Goal: Information Seeking & Learning: Learn about a topic

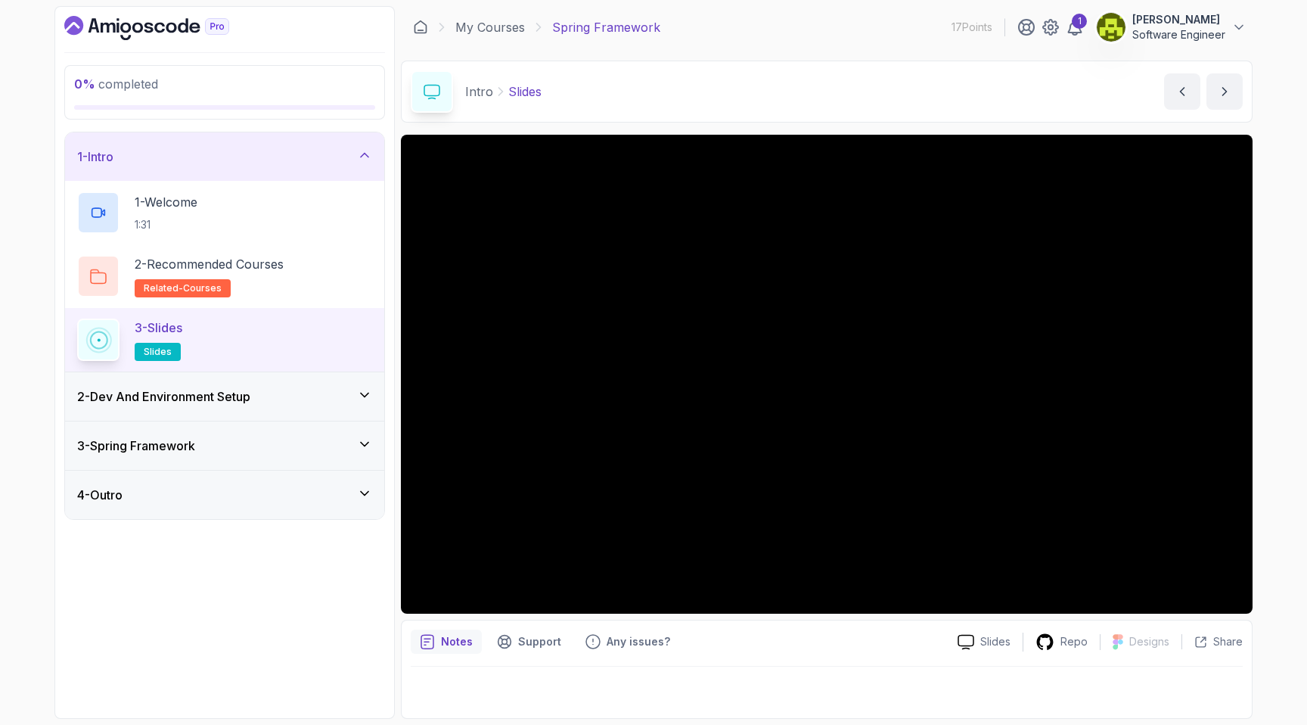
click at [157, 325] on p "3 - Slides" at bounding box center [159, 328] width 48 height 18
click at [177, 267] on p "2 - Recommended Courses" at bounding box center [209, 264] width 149 height 18
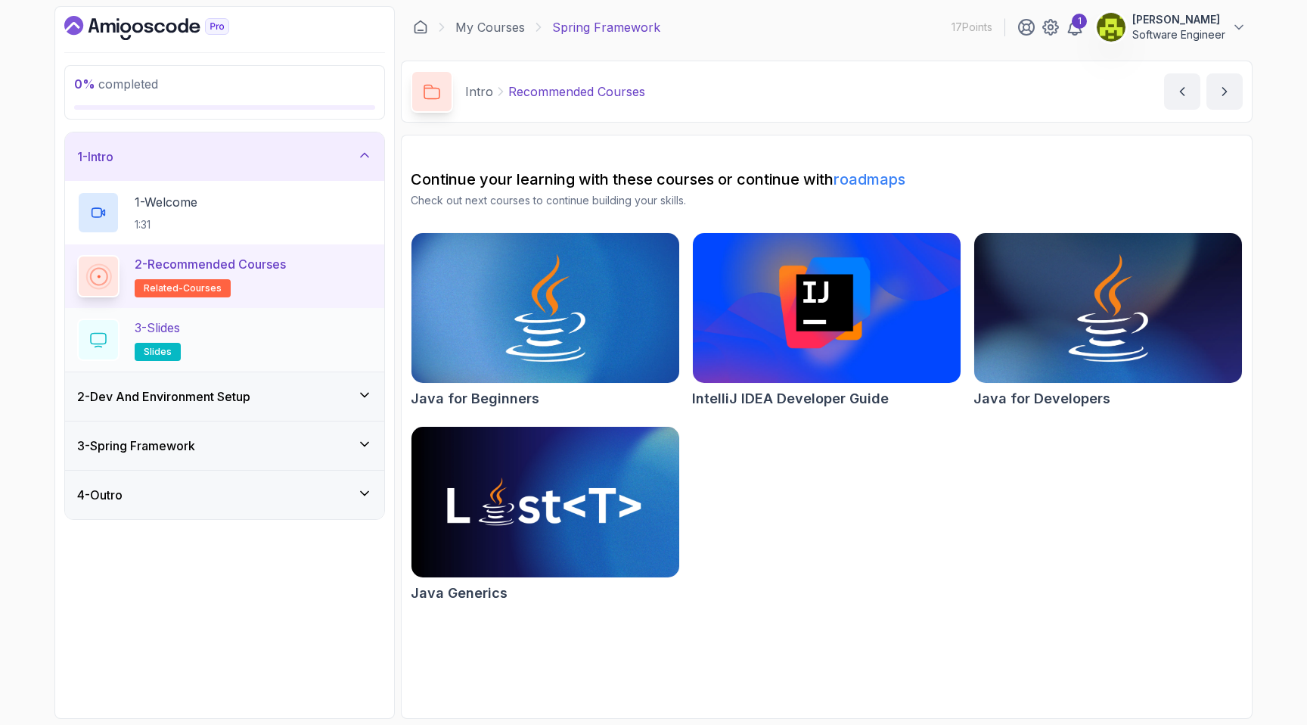
click at [179, 315] on div "3 - Slides slides" at bounding box center [224, 340] width 319 height 64
click at [180, 328] on p "3 - Slides" at bounding box center [157, 328] width 45 height 18
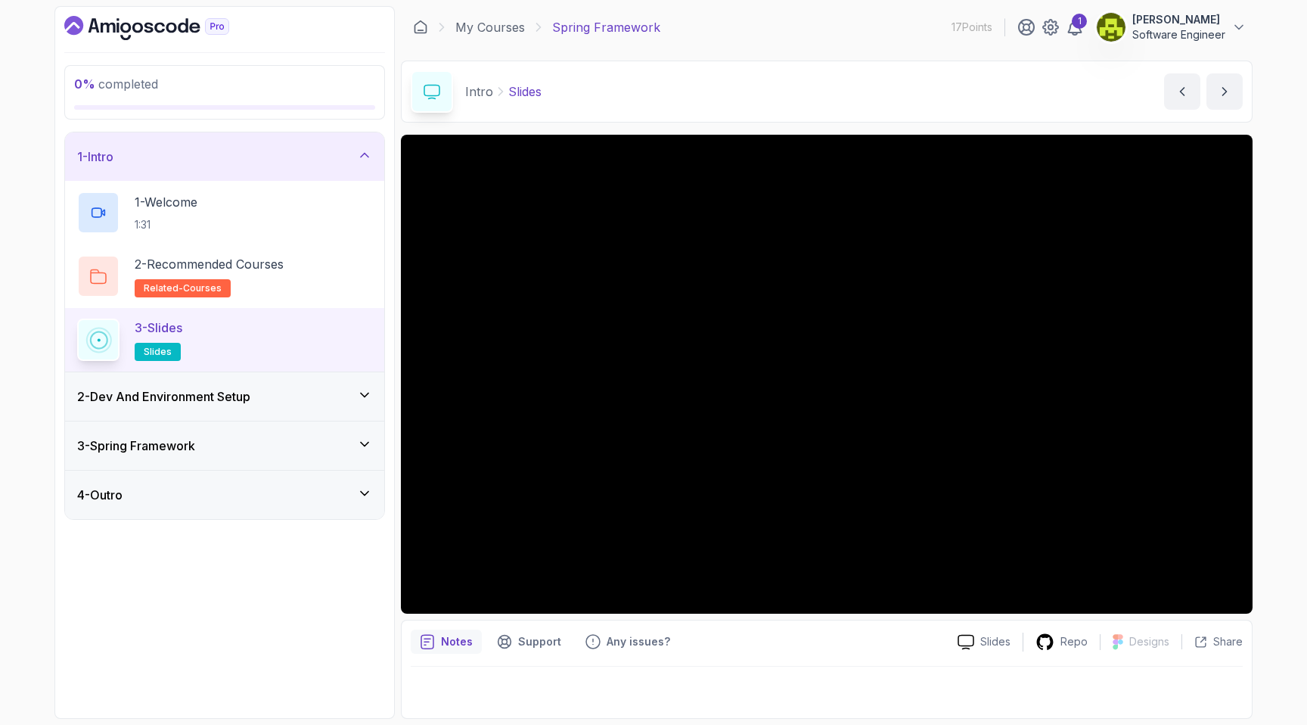
click at [311, 389] on div "2 - Dev And Environment Setup" at bounding box center [224, 396] width 295 height 18
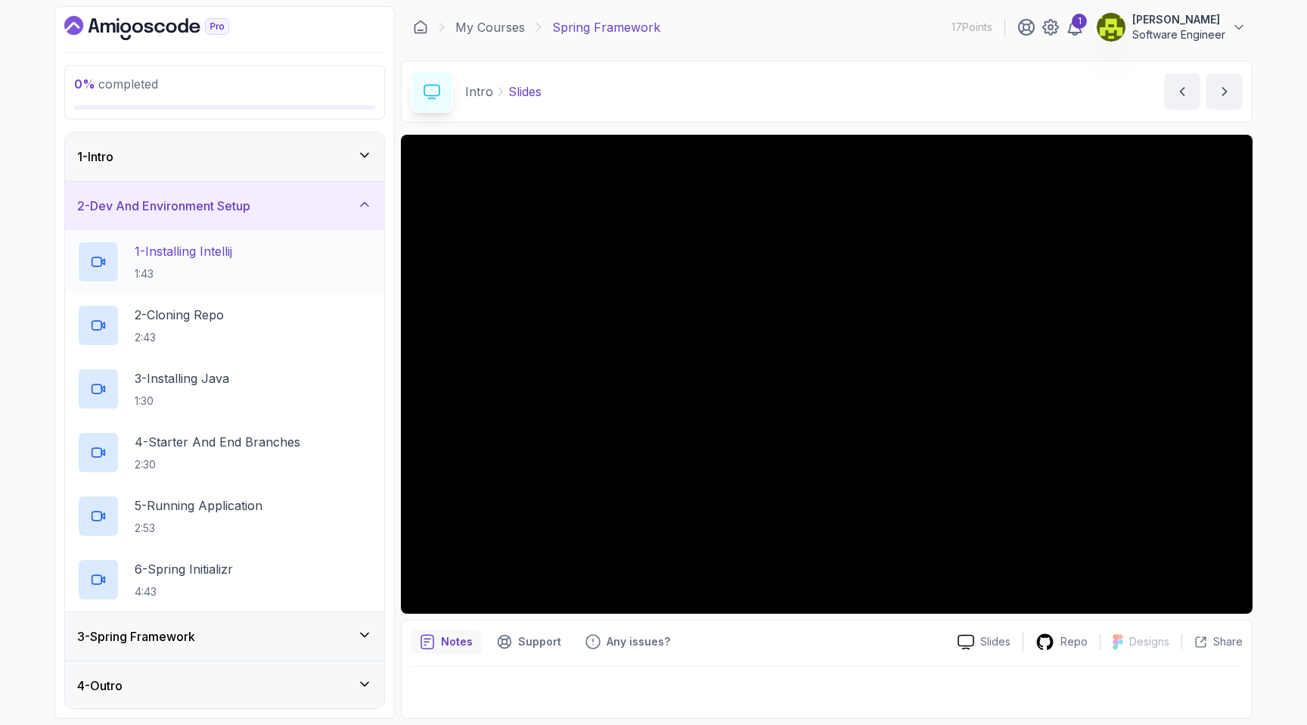
click at [219, 260] on p "1 - Installing Intellij" at bounding box center [184, 251] width 98 height 18
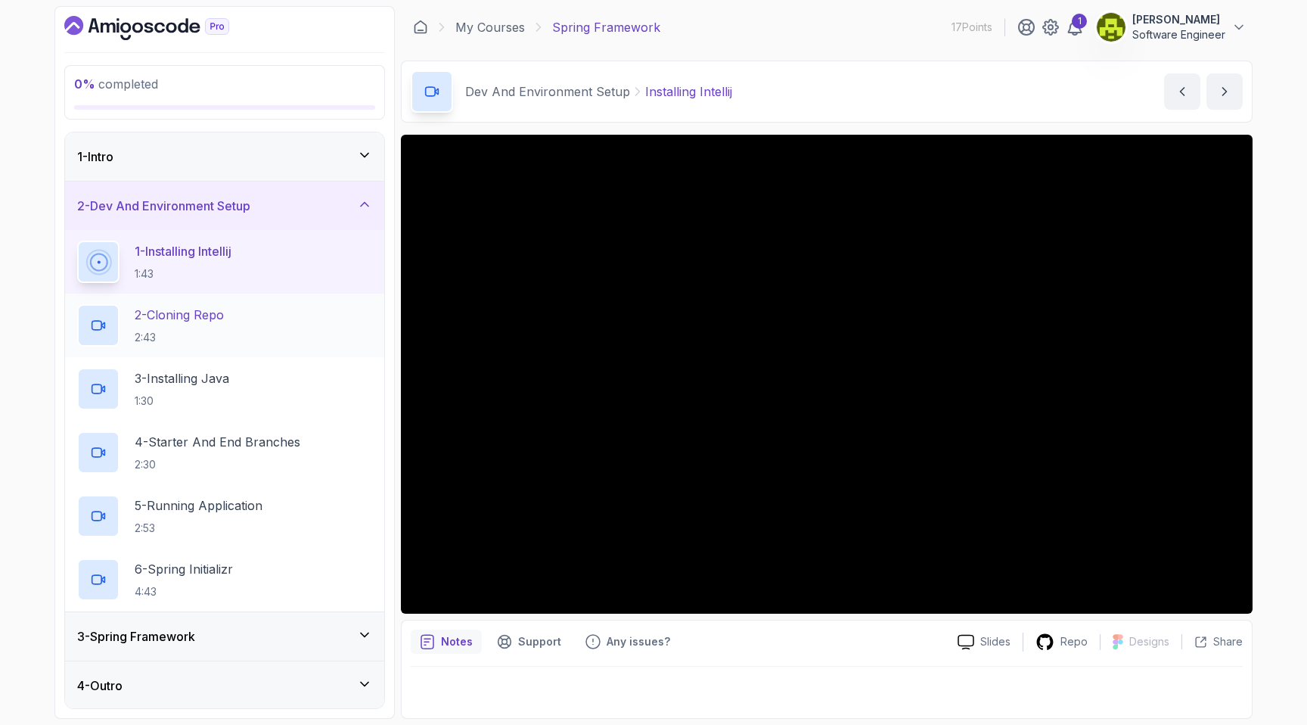
click at [243, 315] on div "2 - Cloning Repo 2:43" at bounding box center [224, 325] width 295 height 42
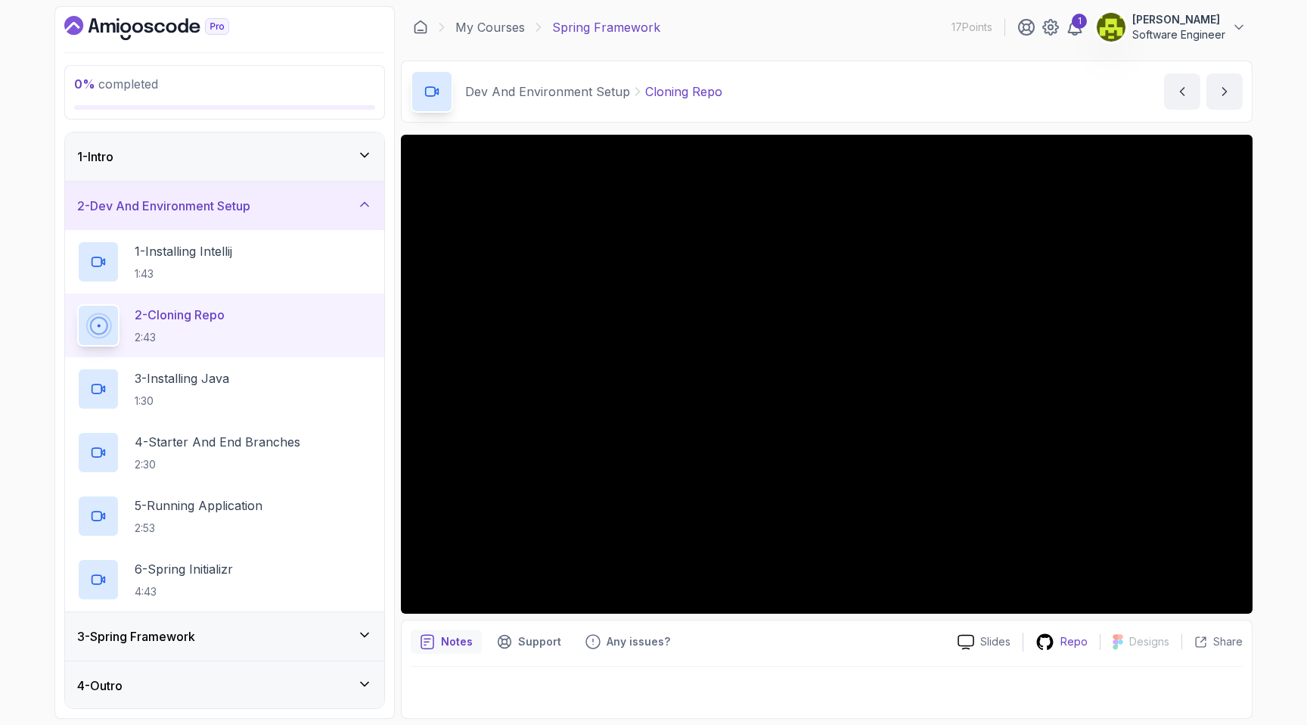
click at [1059, 645] on div "Repo" at bounding box center [1062, 642] width 76 height 19
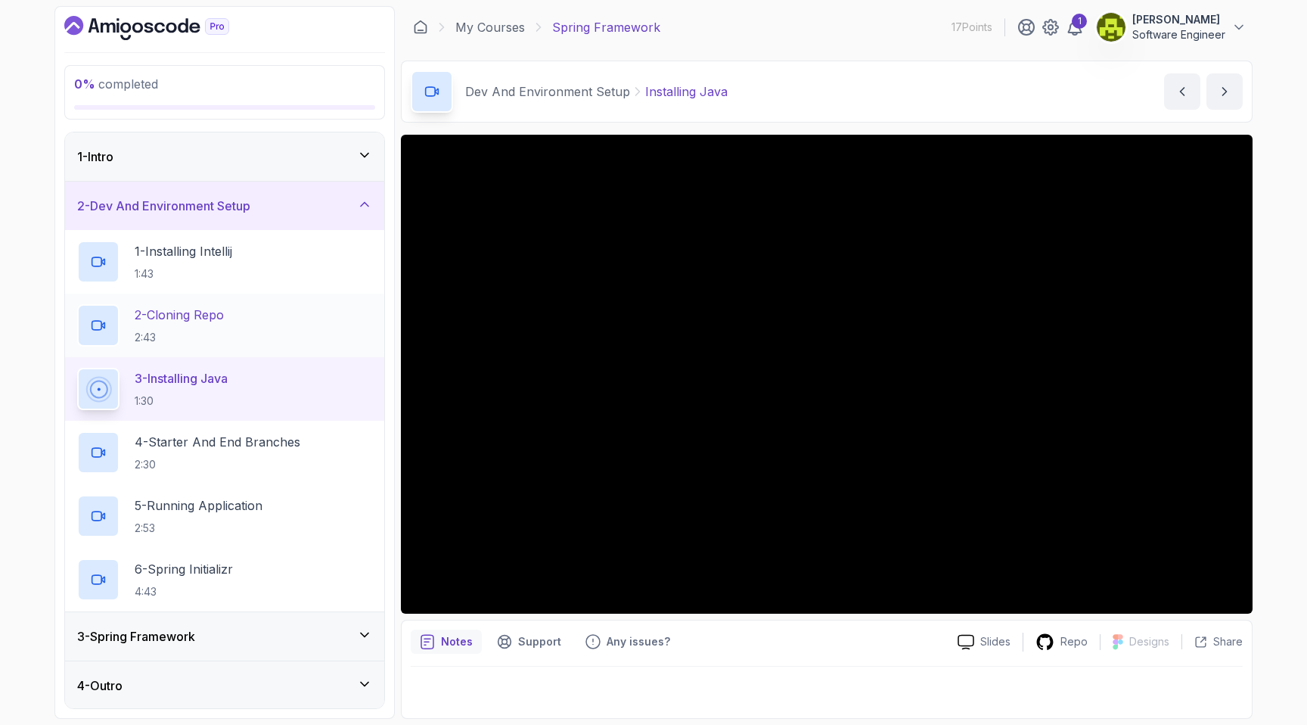
click at [178, 317] on p "2 - Cloning Repo" at bounding box center [179, 315] width 89 height 18
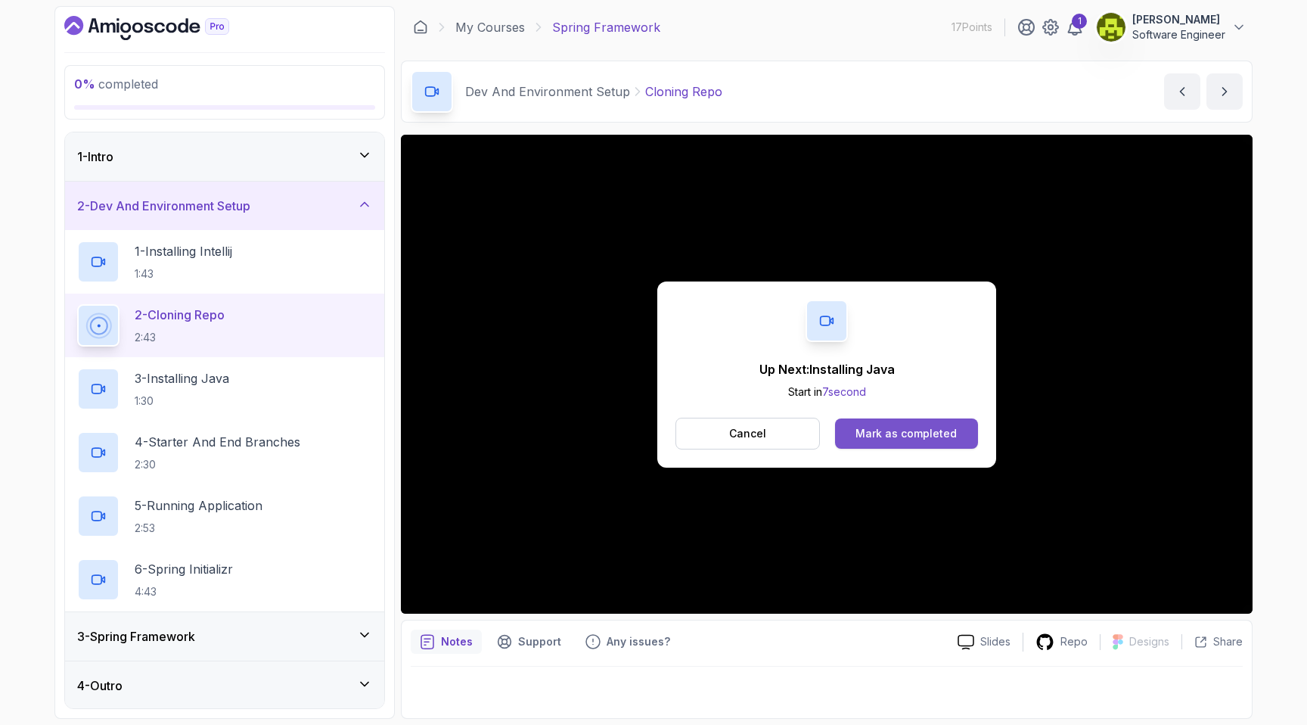
click at [898, 428] on div "Mark as completed" at bounding box center [906, 433] width 101 height 15
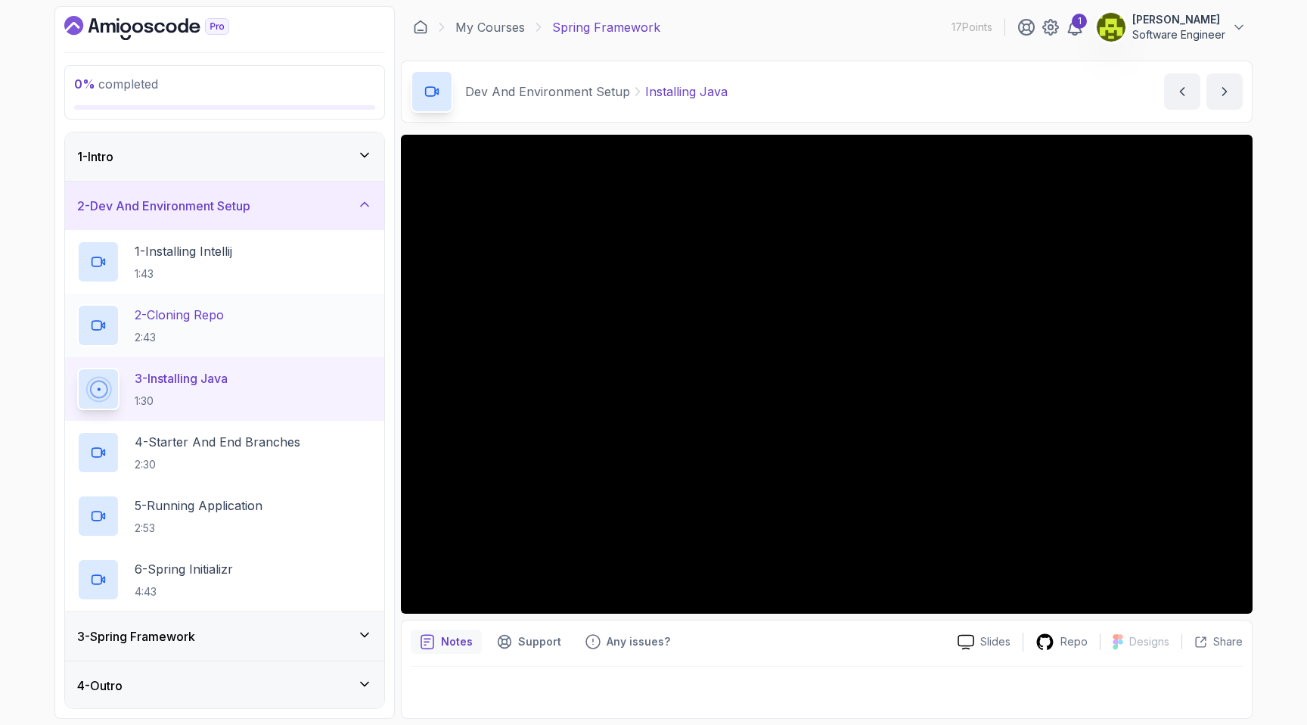
drag, startPoint x: 244, startPoint y: 312, endPoint x: 204, endPoint y: 317, distance: 40.4
click at [204, 317] on div "2 - Cloning Repo 2:43" at bounding box center [224, 325] width 295 height 42
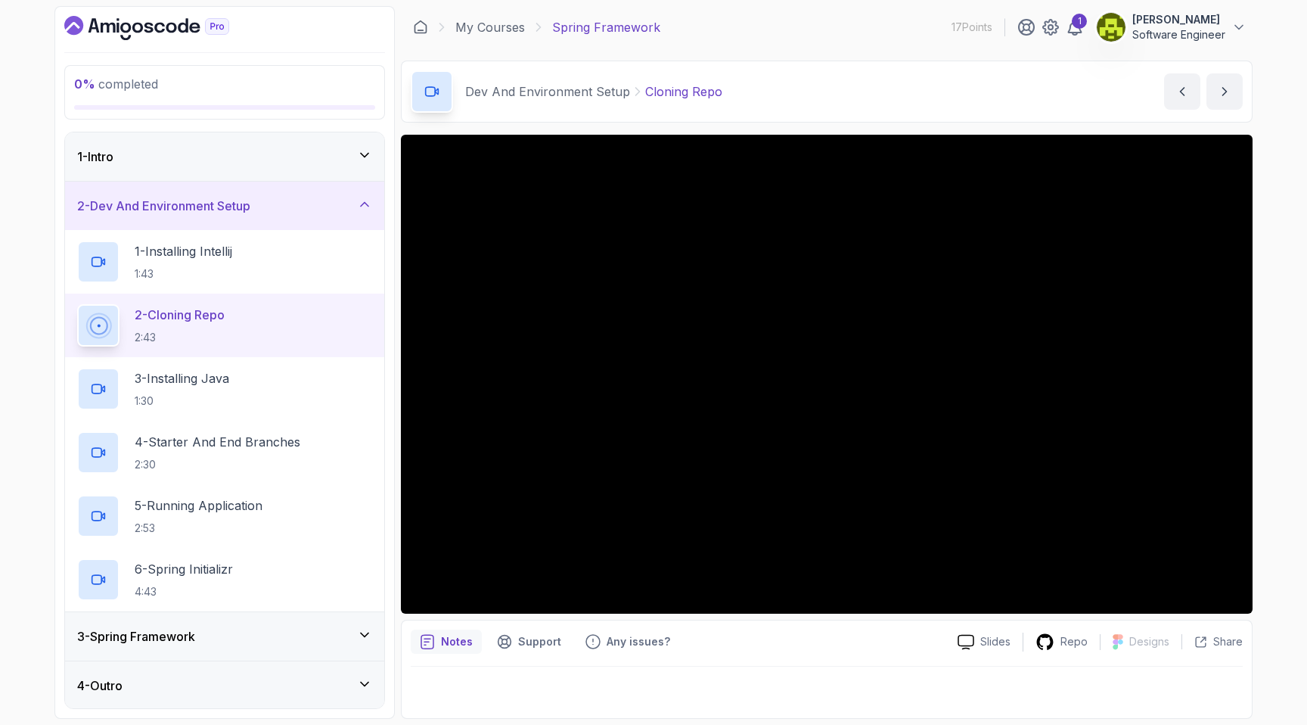
click at [248, 294] on div "2 - Cloning Repo 2:43" at bounding box center [224, 326] width 319 height 64
click at [308, 157] on div "1 - Intro" at bounding box center [224, 157] width 295 height 18
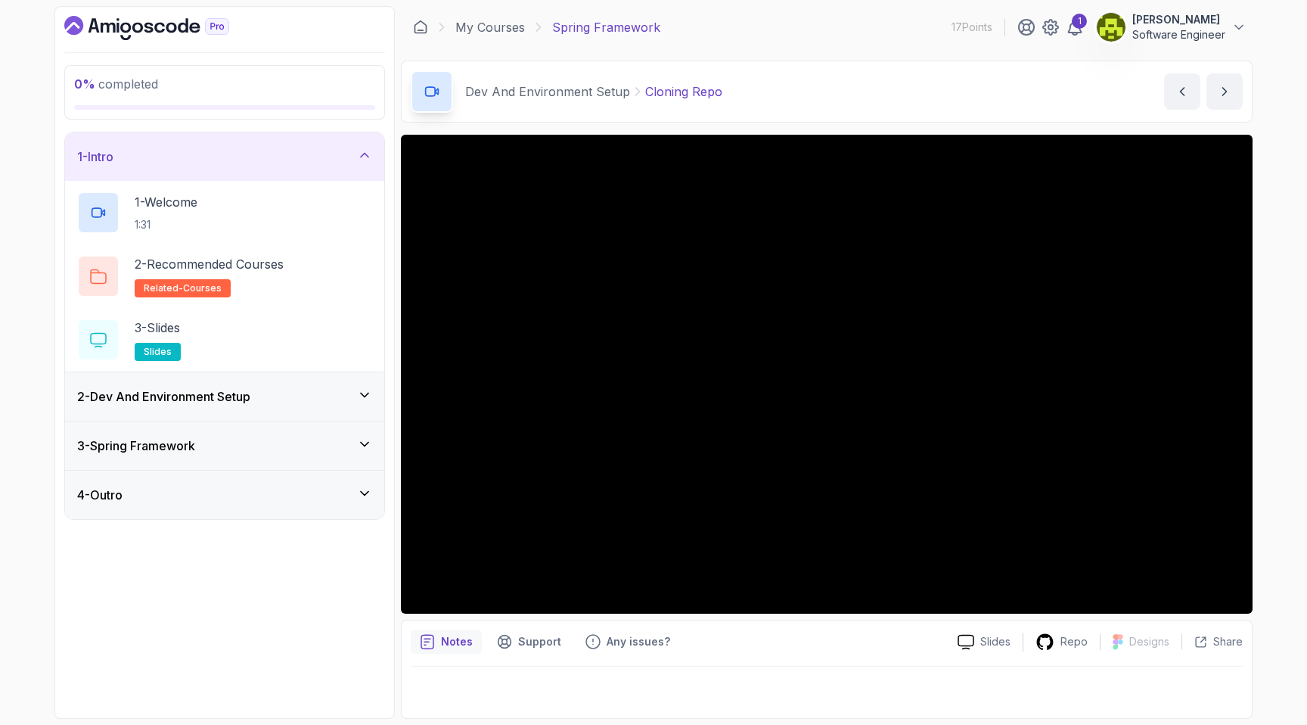
drag, startPoint x: 181, startPoint y: 215, endPoint x: 38, endPoint y: 183, distance: 146.5
click at [39, 183] on div "0 % completed 1 - Intro 1 - Welcome 1:31 2 - Recommended Courses related-course…" at bounding box center [653, 362] width 1307 height 725
click at [133, 405] on h3 "2 - Dev And Environment Setup" at bounding box center [163, 396] width 173 height 18
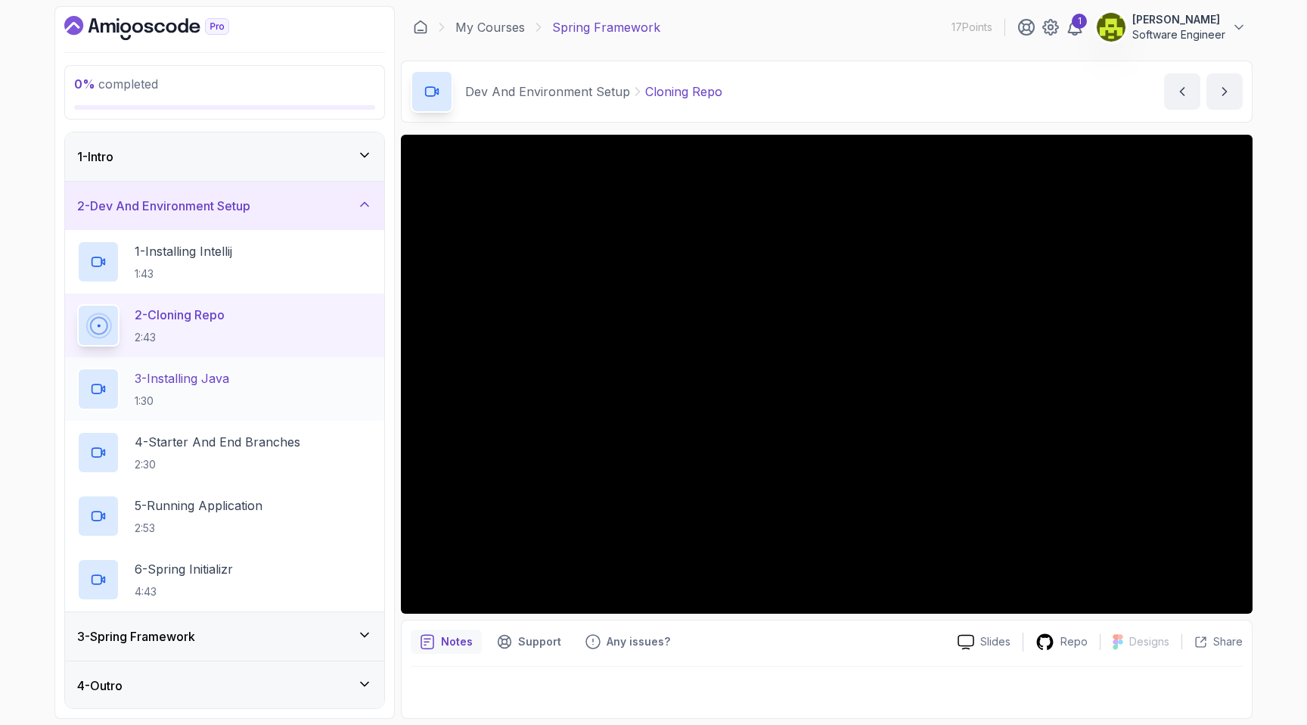
click at [213, 398] on p "1:30" at bounding box center [182, 400] width 95 height 15
